Goal: Transaction & Acquisition: Purchase product/service

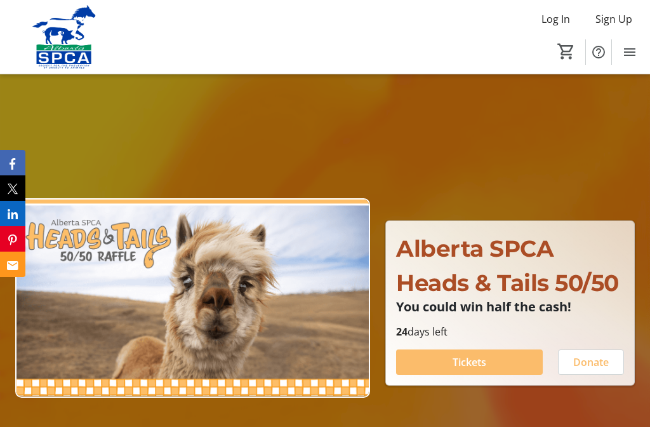
scroll to position [117, 0]
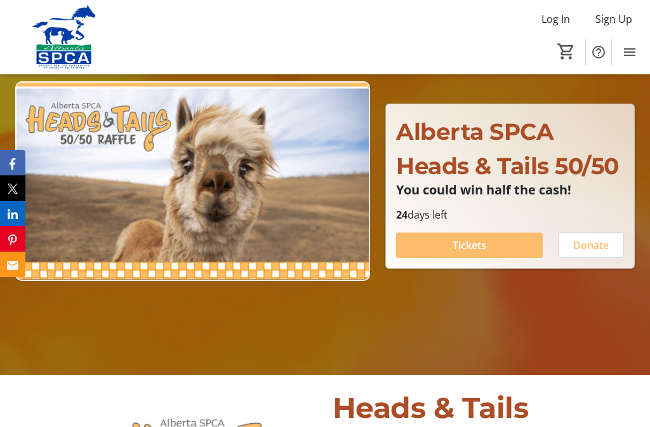
click at [469, 253] on span "Tickets" at bounding box center [470, 245] width 34 height 15
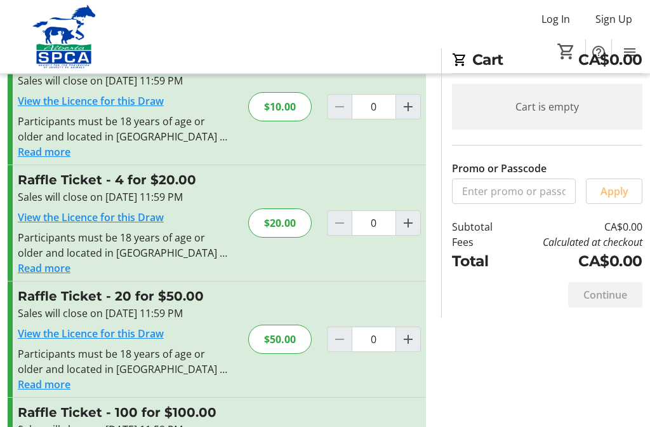
scroll to position [120, 0]
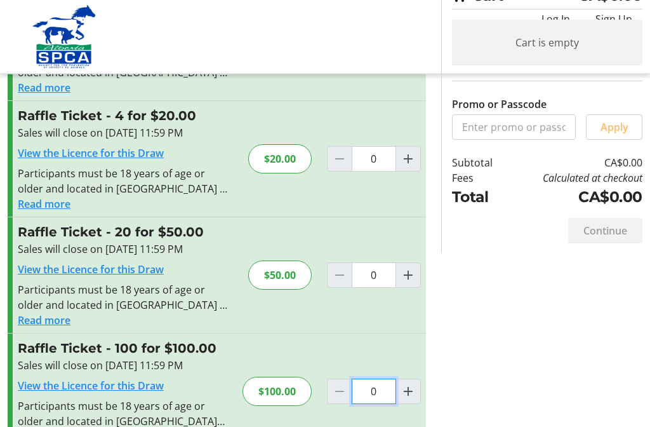
click at [380, 56] on input "0" at bounding box center [374, 42] width 44 height 25
click at [408, 393] on div "Raffle Ticket - 100 for $100.00 Sales will close on [DATE] 11:59 PM View the Li…" at bounding box center [217, 392] width 419 height 116
click at [412, 394] on mat-icon "Increment by one" at bounding box center [408, 391] width 15 height 15
type input "1"
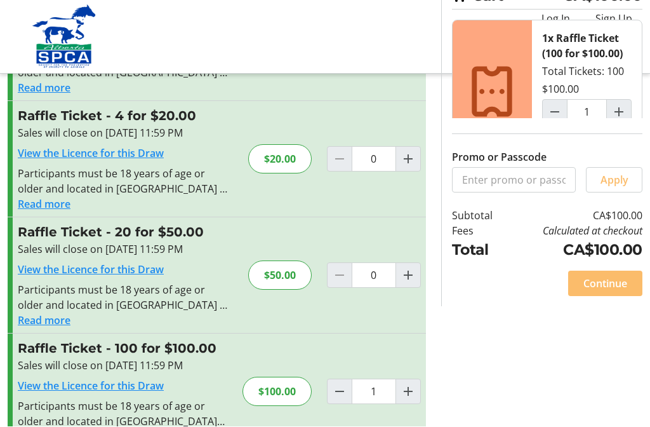
click at [605, 292] on span "Continue" at bounding box center [606, 283] width 44 height 15
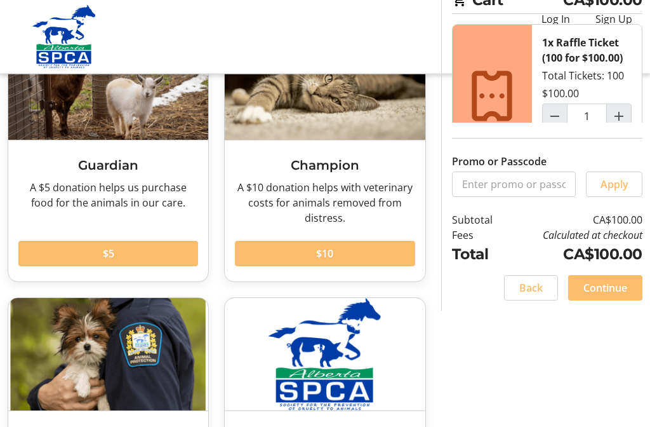
scroll to position [116, 0]
click at [608, 295] on span "Continue" at bounding box center [606, 287] width 44 height 15
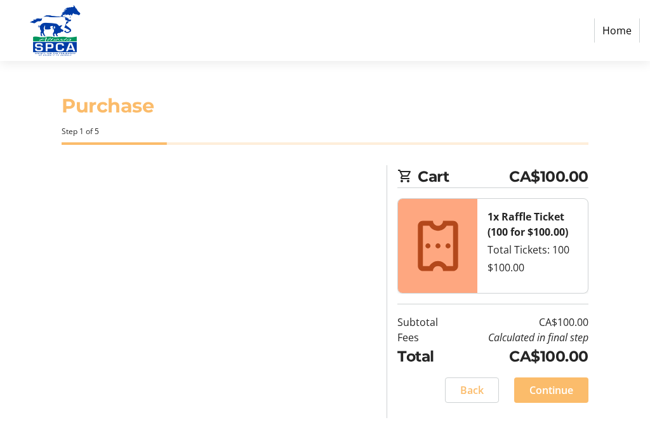
select select "CA"
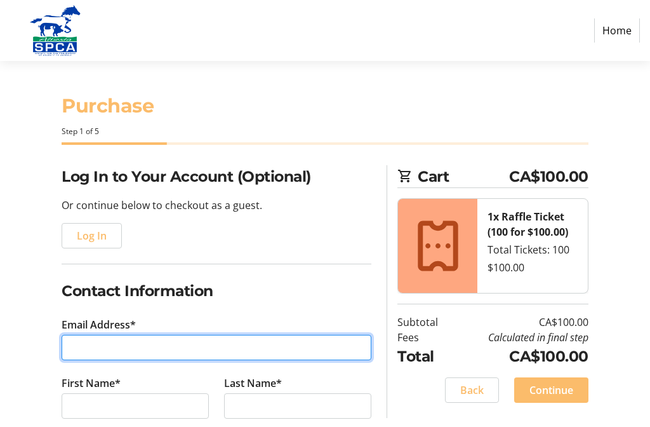
click at [114, 346] on input "Email Address*" at bounding box center [217, 347] width 310 height 25
type input "[PERSON_NAME][EMAIL_ADDRESS][PERSON_NAME][PERSON_NAME][DOMAIN_NAME]"
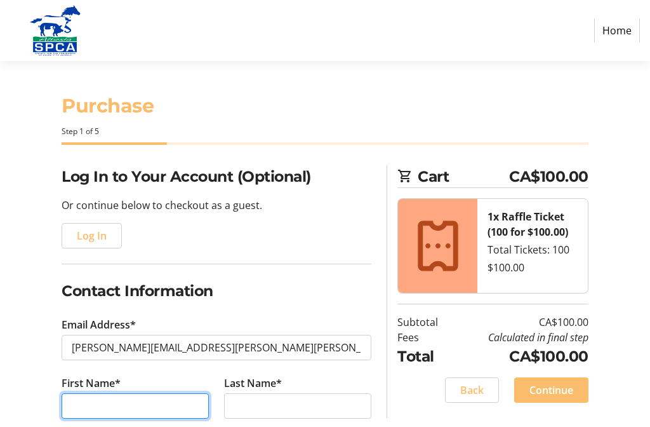
scroll to position [156, 0]
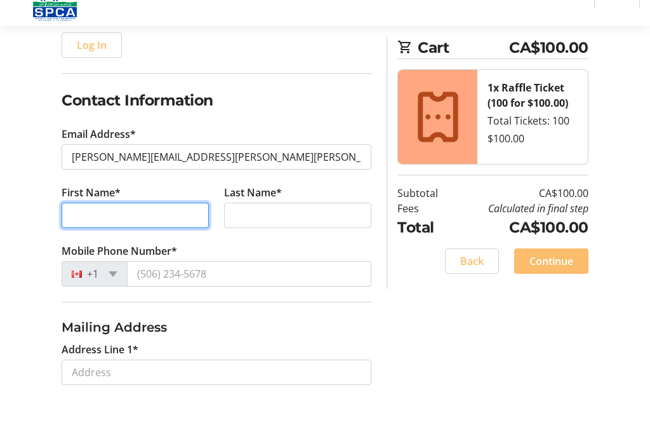
type input "[PERSON_NAME]"
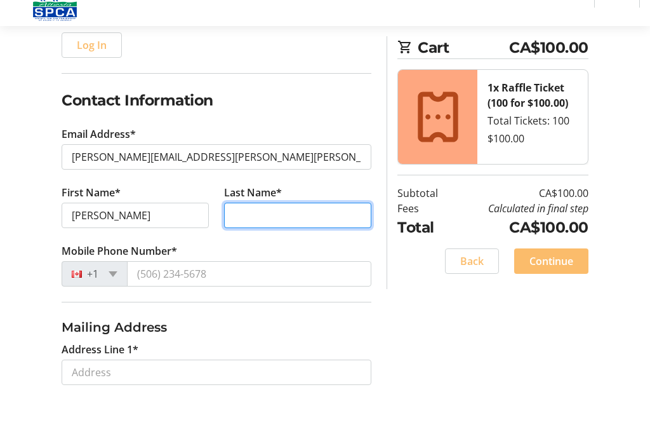
type input "[PERSON_NAME]"
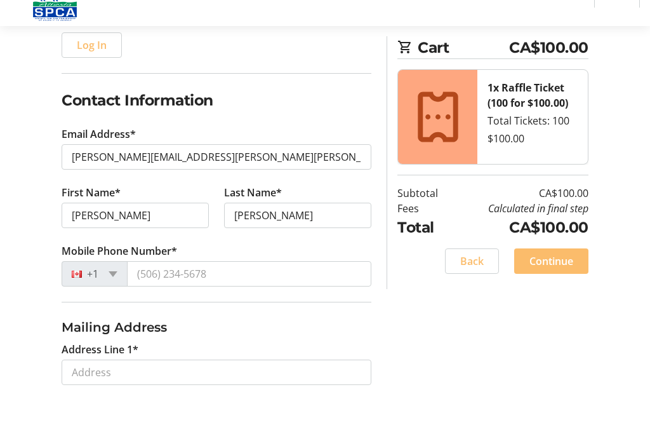
scroll to position [191, 0]
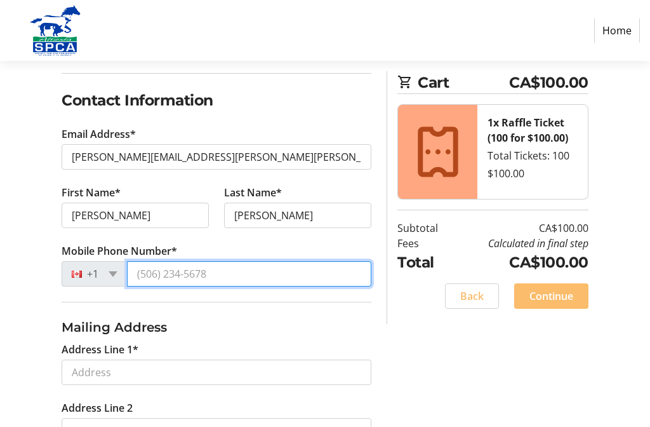
click at [217, 269] on input "Mobile Phone Number*" at bounding box center [249, 273] width 245 height 25
type input "[PHONE_NUMBER]"
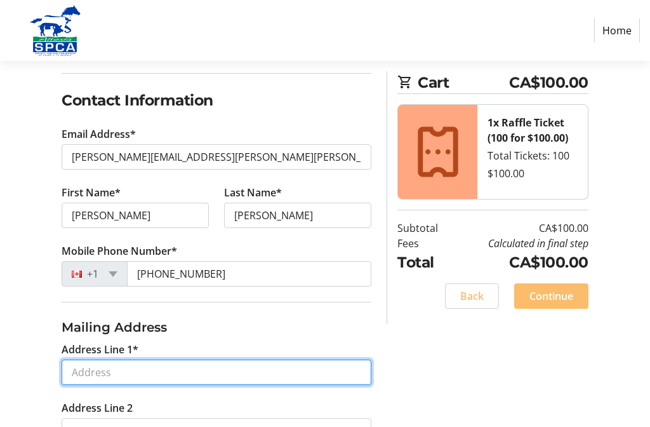
click at [145, 375] on input "Address Line 1*" at bounding box center [217, 372] width 310 height 25
type input "[STREET_ADDRESS]"
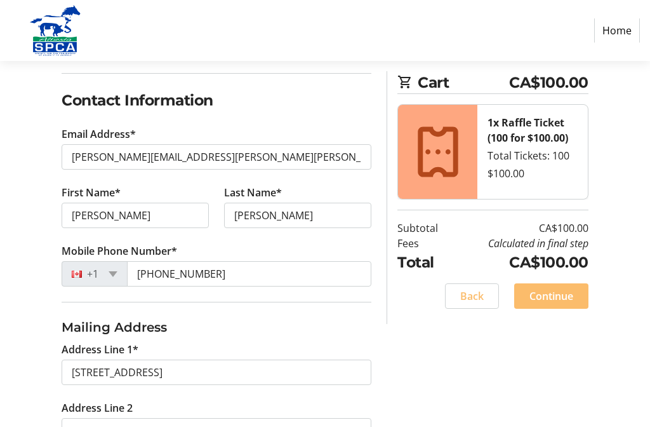
type input "[GEOGRAPHIC_DATA]"
select select "AB"
type input "T6W 4A8"
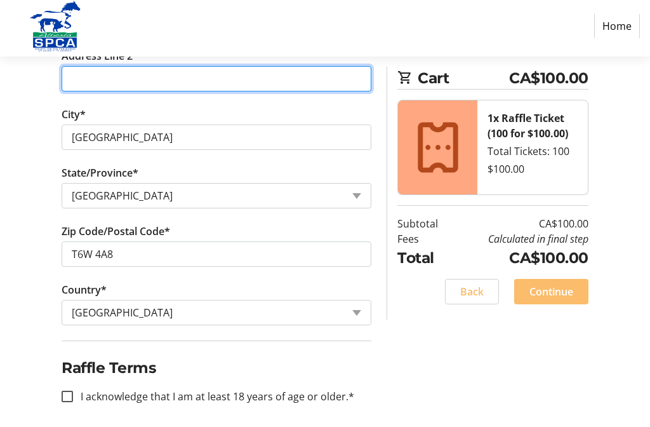
scroll to position [547, 0]
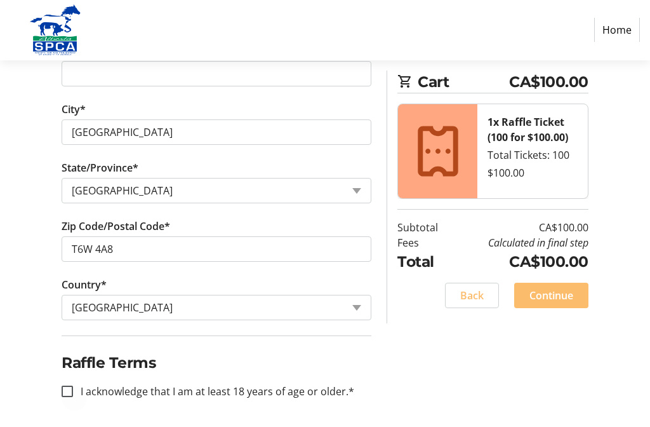
click at [60, 389] on div at bounding box center [67, 392] width 30 height 30
checkbox input "true"
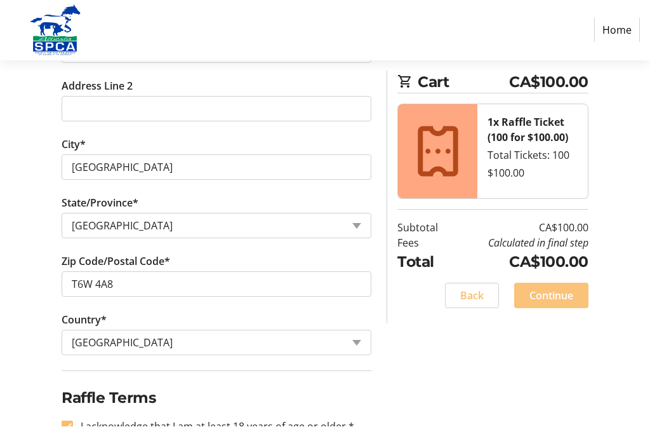
click at [557, 297] on span "Continue" at bounding box center [552, 295] width 44 height 15
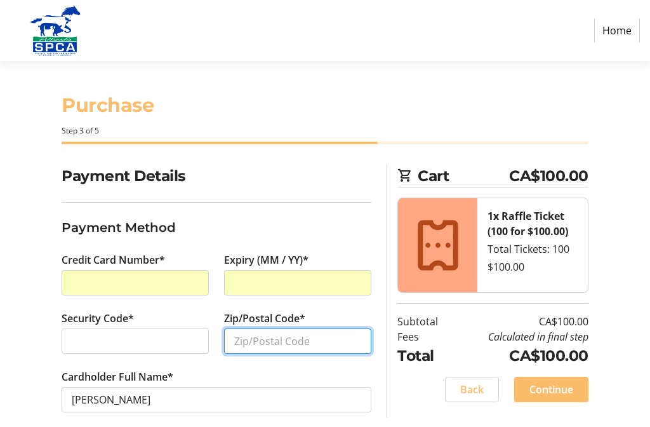
click at [252, 344] on input "Zip/Postal Code*" at bounding box center [297, 341] width 147 height 25
type input "T6W 4A8"
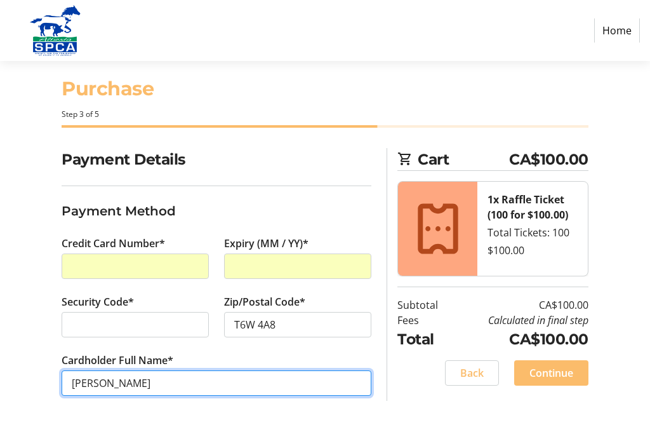
scroll to position [35, 0]
type input "[PERSON_NAME]"
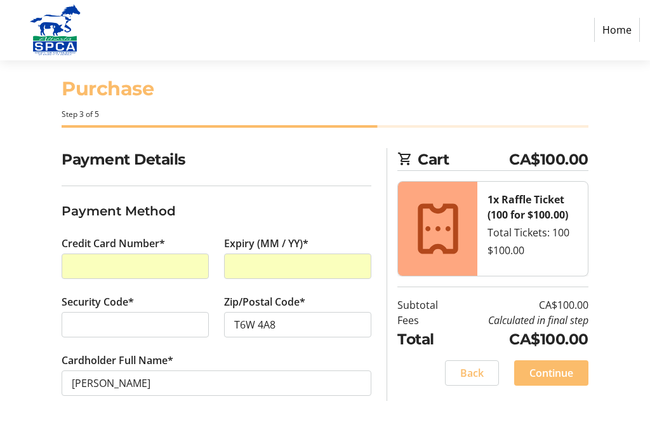
click at [551, 366] on span "Continue" at bounding box center [552, 373] width 44 height 15
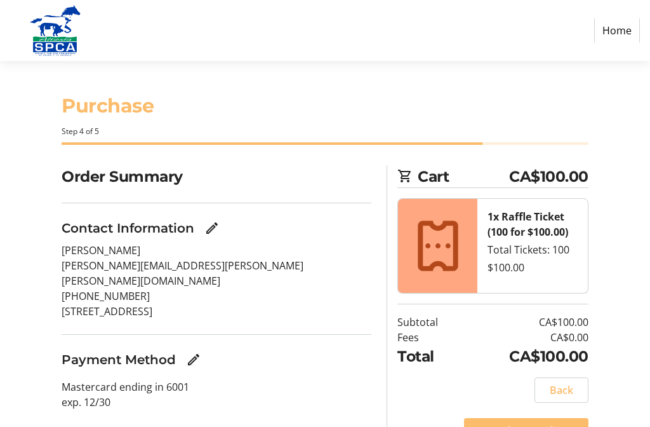
scroll to position [27, 0]
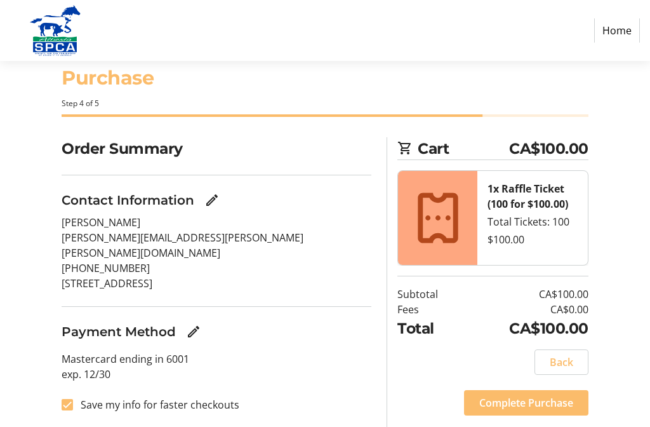
click at [520, 407] on span "Complete Purchase" at bounding box center [527, 403] width 94 height 15
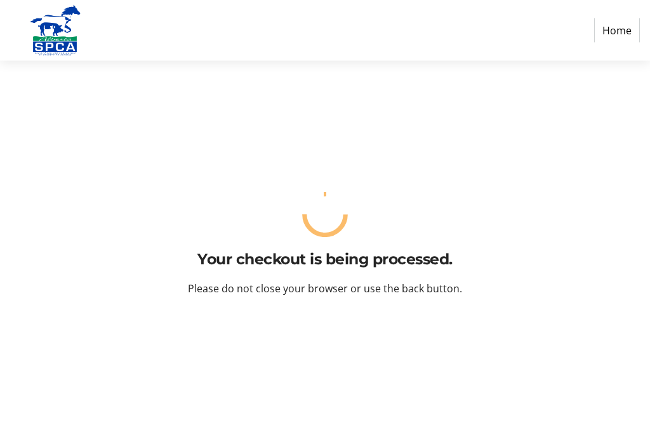
scroll to position [0, 0]
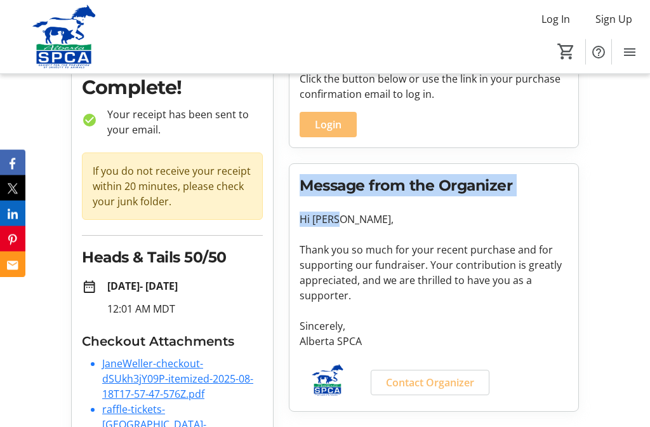
scroll to position [82, 0]
